Goal: Transaction & Acquisition: Purchase product/service

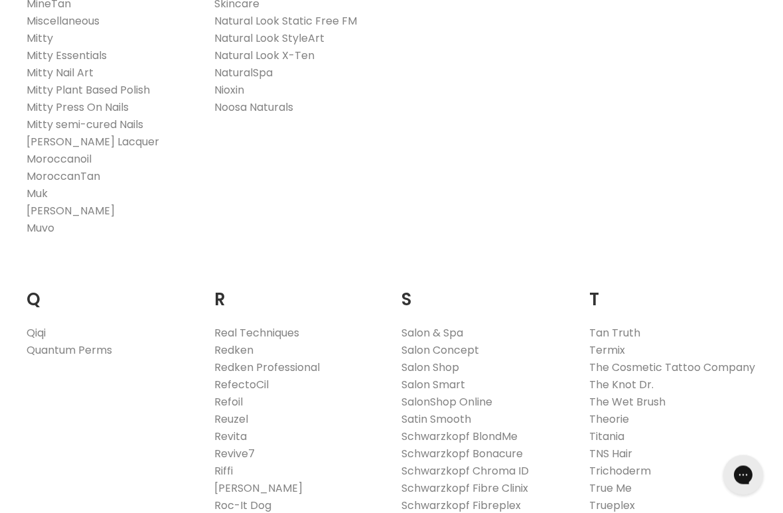
scroll to position [1836, 0]
click at [231, 343] on link "Redken" at bounding box center [233, 350] width 39 height 15
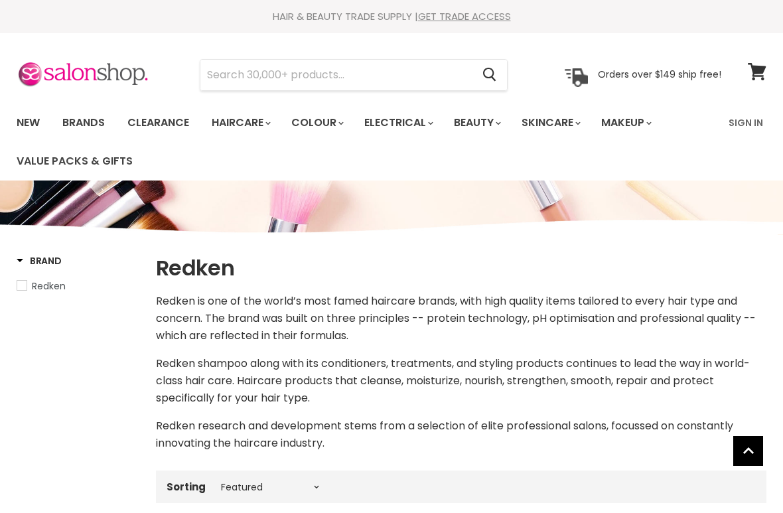
select select "manual"
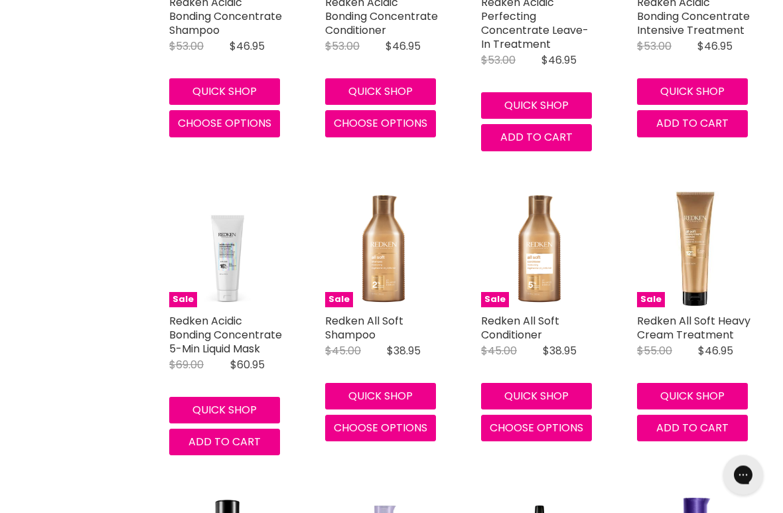
scroll to position [663, 0]
click at [373, 256] on img "Main content" at bounding box center [383, 249] width 116 height 116
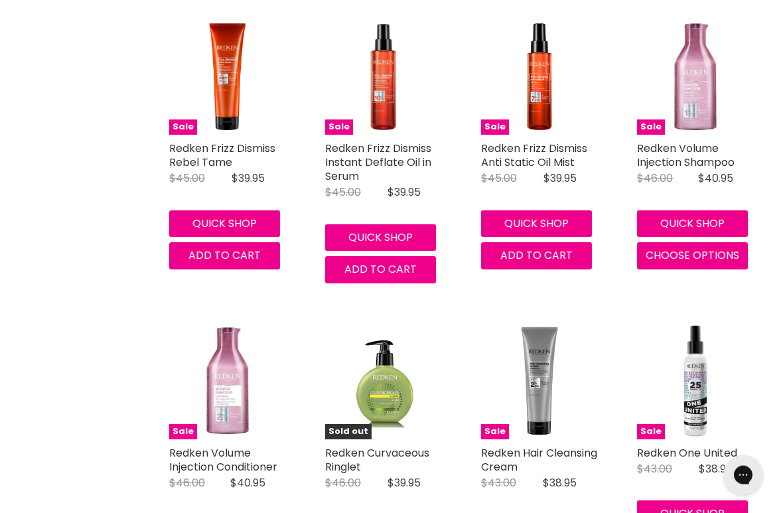
scroll to position [2718, 0]
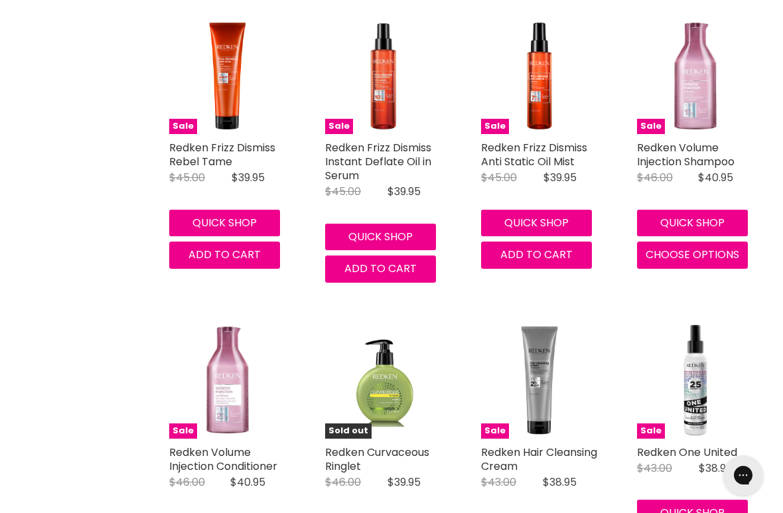
click at [716, 247] on span "Choose options" at bounding box center [693, 254] width 94 height 15
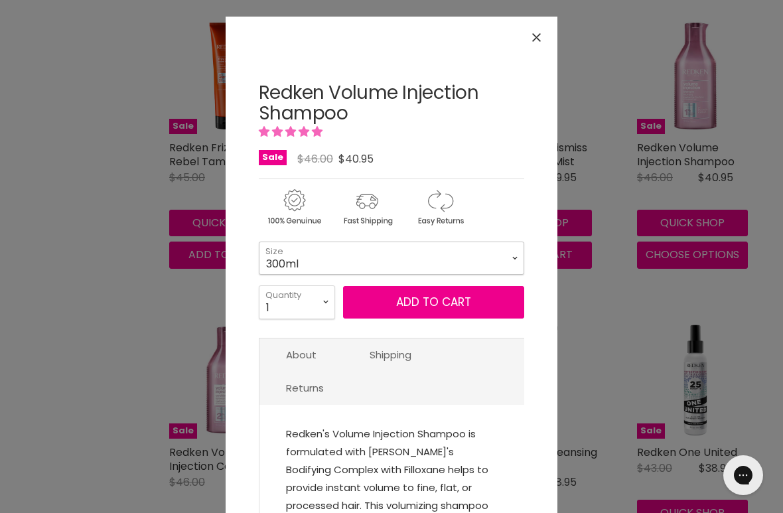
click at [501, 251] on select "300ml 500ml 1Litre" at bounding box center [392, 258] width 266 height 33
click at [325, 264] on select "300ml 500ml 1Litre" at bounding box center [392, 258] width 266 height 33
click at [423, 256] on select "300ml 500ml 1Litre" at bounding box center [392, 258] width 266 height 33
click at [503, 256] on select "300ml 500ml 1Litre" at bounding box center [392, 258] width 266 height 33
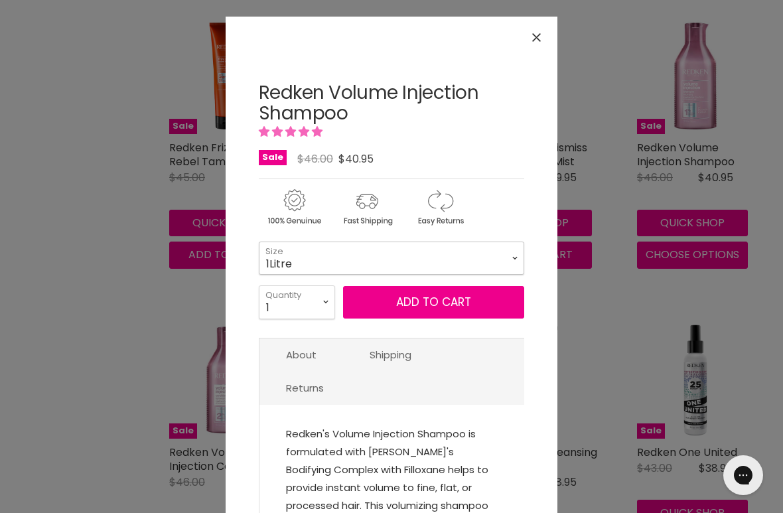
select select "1Litre"
click at [534, 24] on button "Close" at bounding box center [536, 37] width 29 height 29
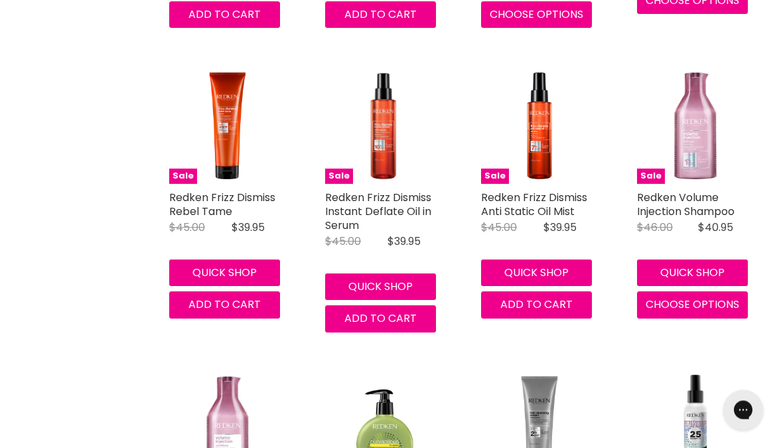
scroll to position [2665, 0]
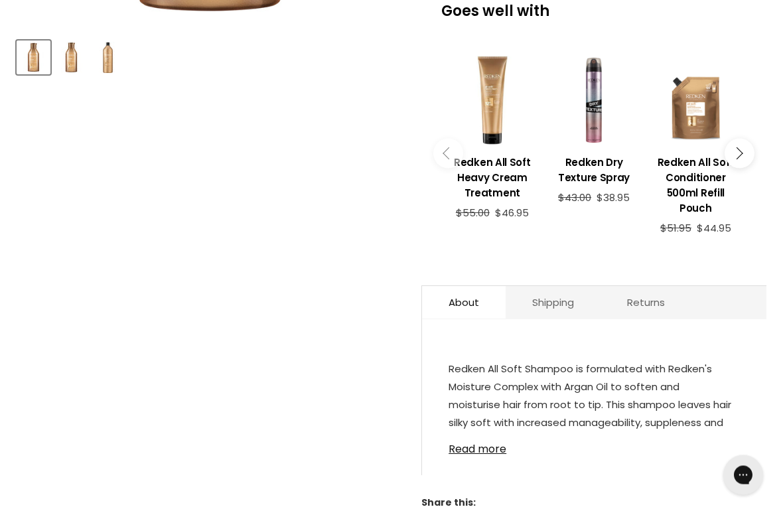
scroll to position [558, 0]
click at [477, 451] on link "Read more" at bounding box center [594, 445] width 291 height 20
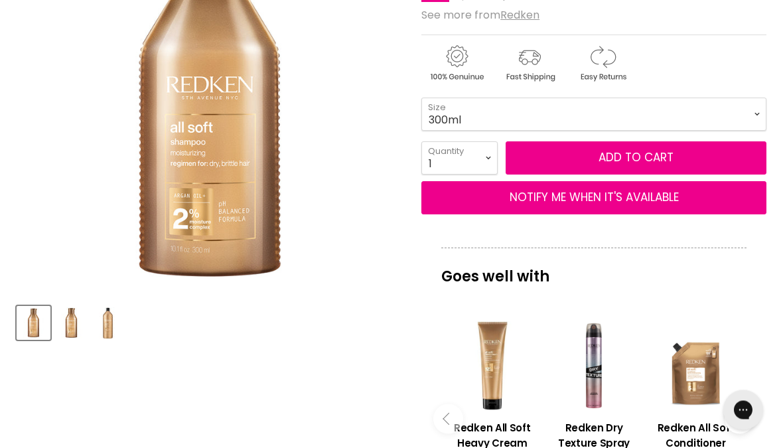
scroll to position [275, 0]
